Goal: Information Seeking & Learning: Learn about a topic

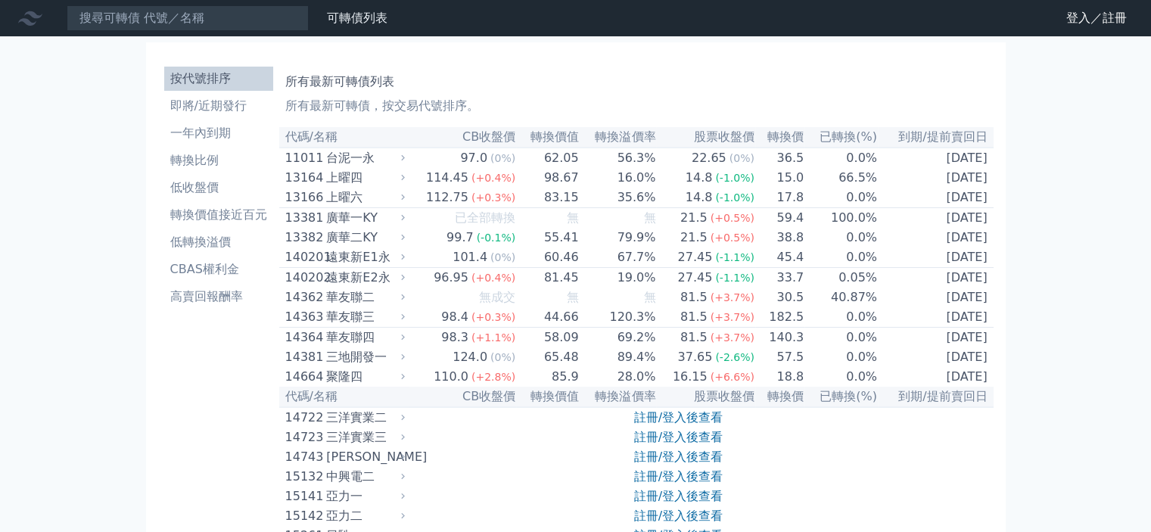
scroll to position [3513, 0]
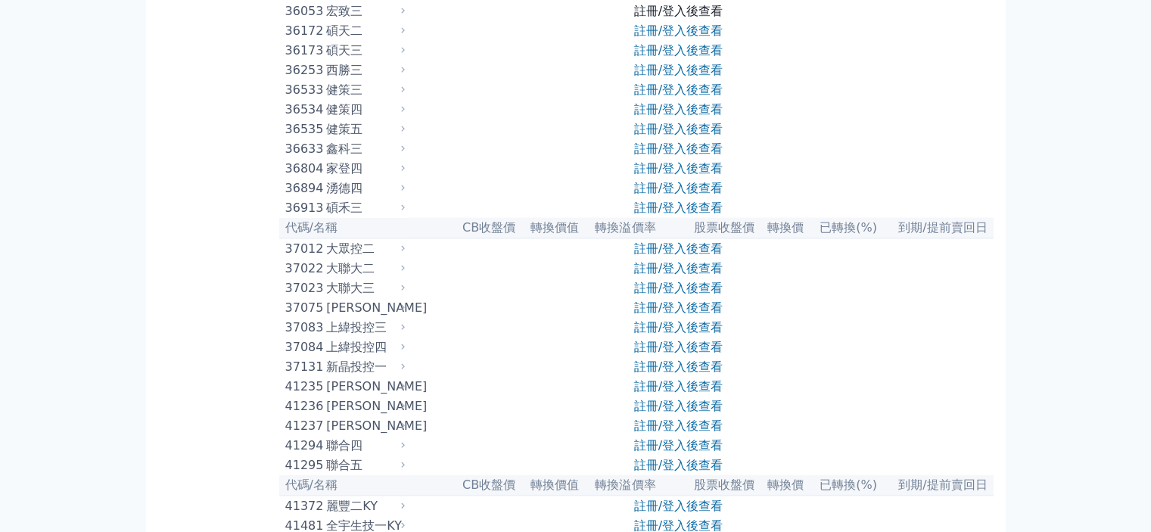
click at [654, 18] on link "註冊/登入後查看" at bounding box center [678, 11] width 89 height 14
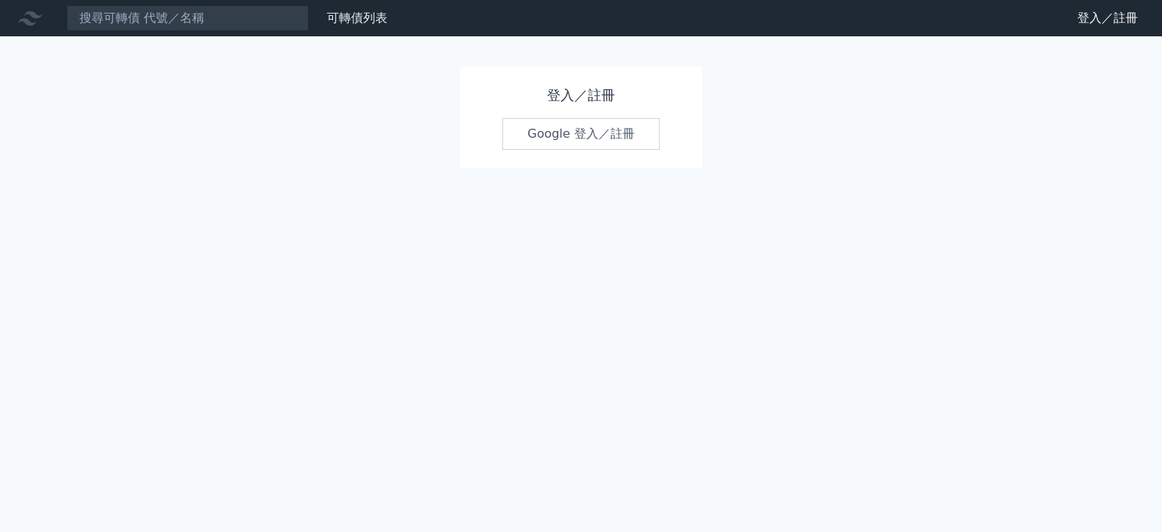
click at [606, 142] on link "Google 登入／註冊" at bounding box center [580, 134] width 157 height 32
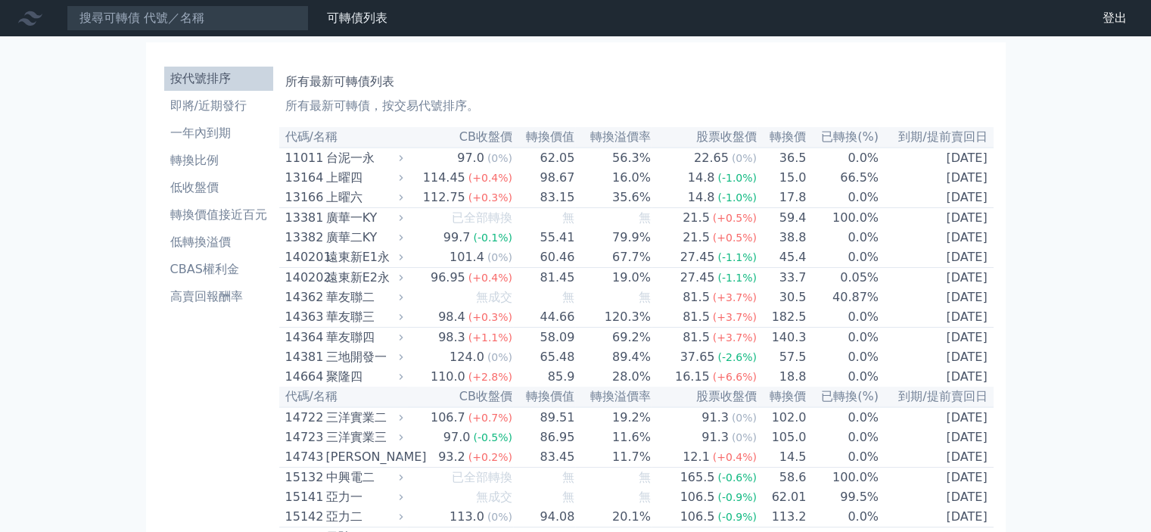
scroll to position [3535, 0]
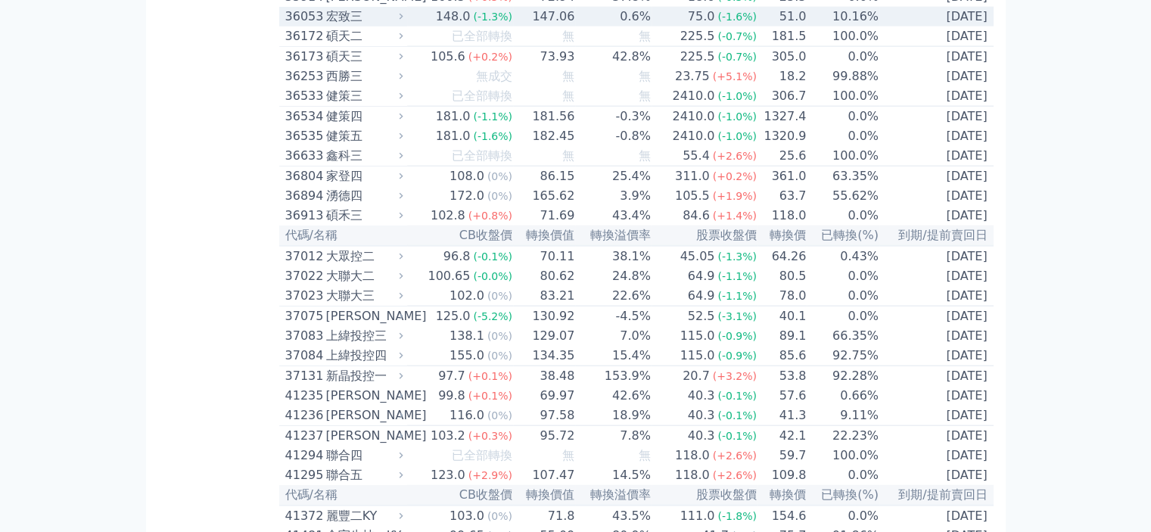
click at [475, 23] on span "(-1.3%)" at bounding box center [492, 17] width 39 height 12
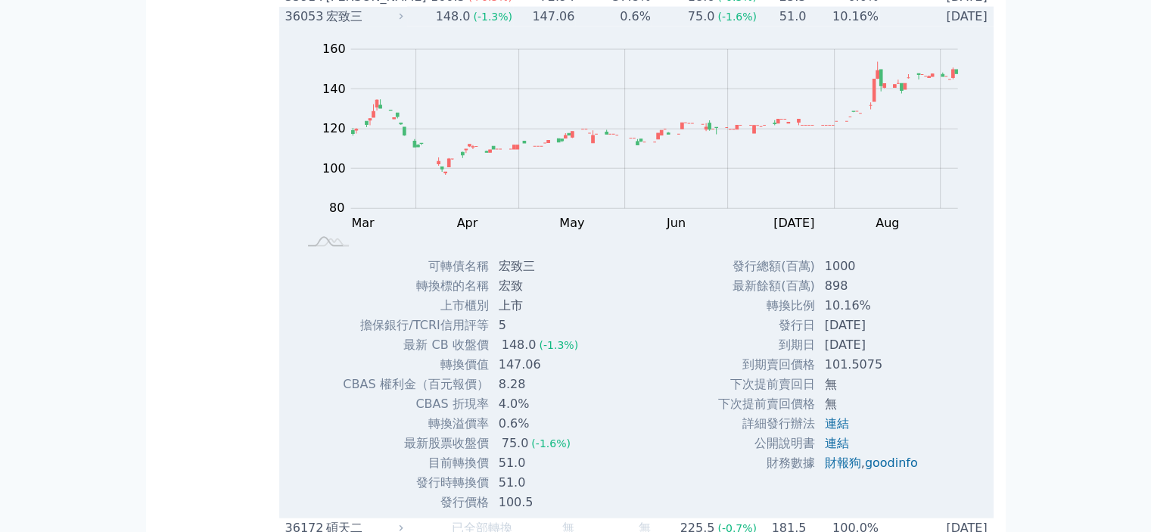
scroll to position [3762, 0]
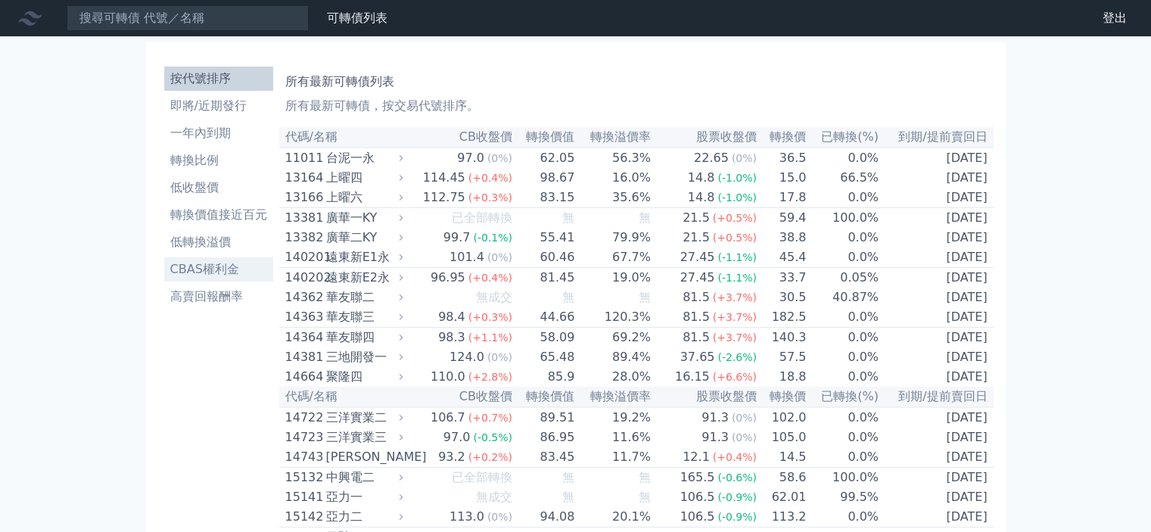
click at [242, 269] on li "CBAS權利金" at bounding box center [218, 269] width 109 height 18
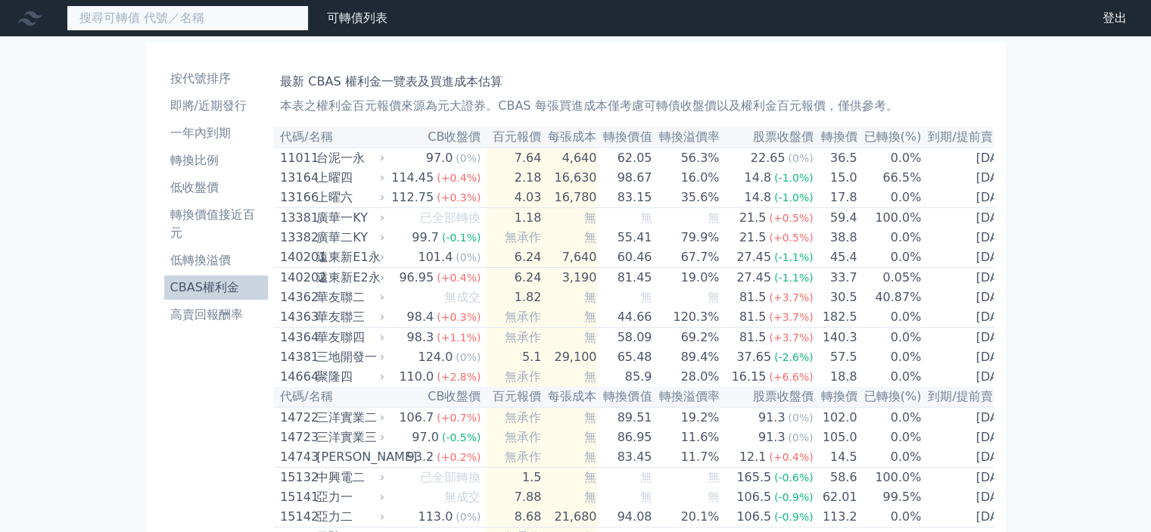
click at [213, 15] on input at bounding box center [188, 18] width 242 height 26
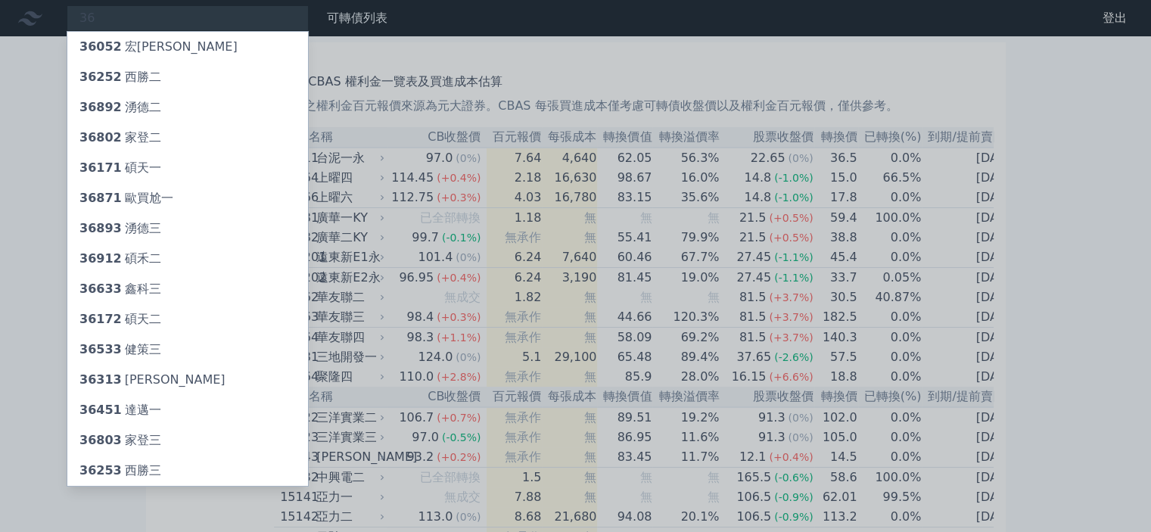
click at [179, 11] on div at bounding box center [575, 266] width 1151 height 532
click at [181, 11] on div "36 36052 宏致二 36252 西勝二 36892 湧德二 36802 家登二 36171 碩天一 36871 [DEMOGRAPHIC_DATA]買尬…" at bounding box center [188, 18] width 242 height 26
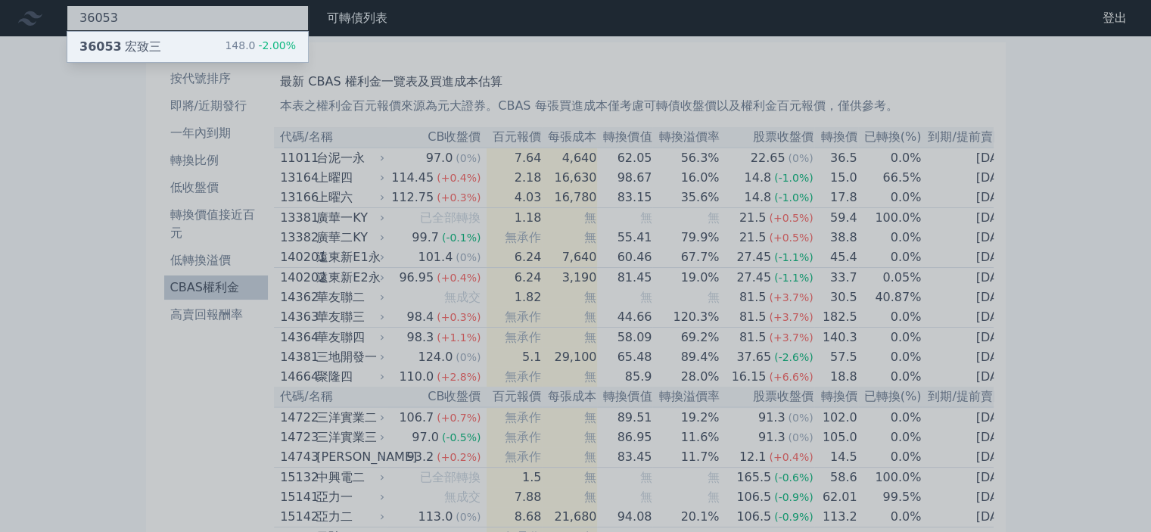
type input "36053"
click at [205, 42] on div "36053 宏致三 148.0 -2.00%" at bounding box center [187, 47] width 241 height 30
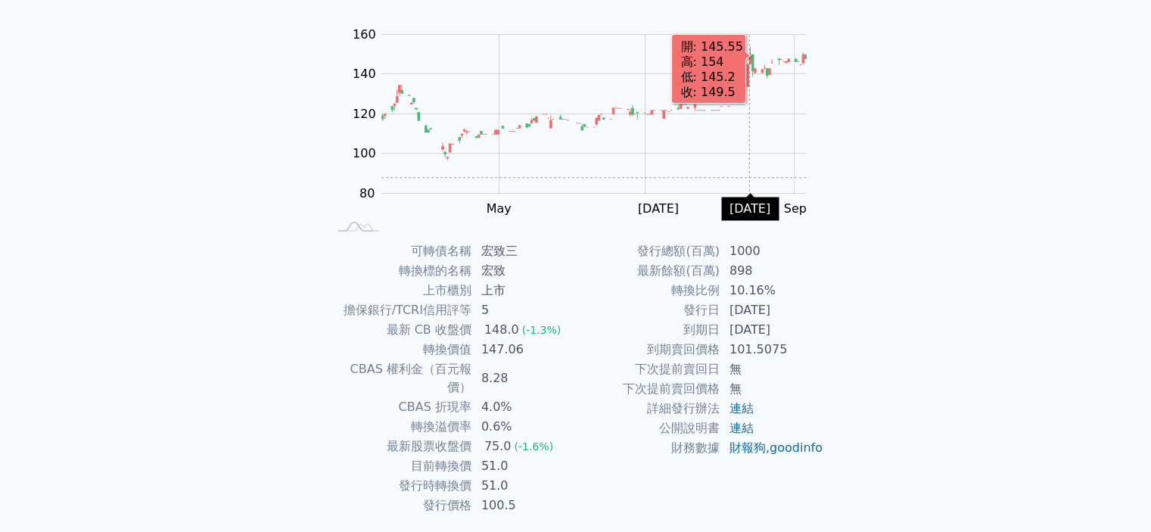
scroll to position [151, 0]
